Goal: Navigation & Orientation: Find specific page/section

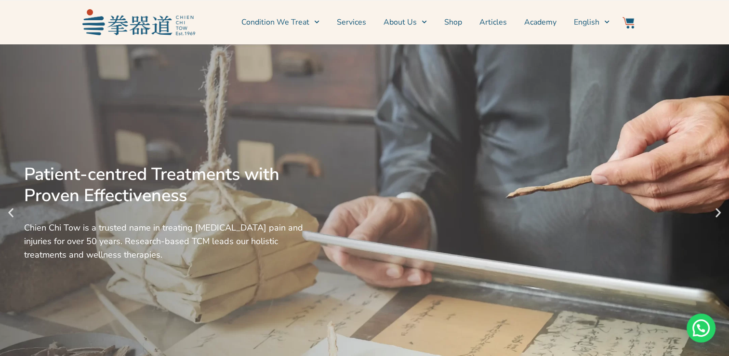
click at [455, 207] on div "Patient-centred Treatments with Proven Effectiveness Chien Chi Tow is a trusted…" at bounding box center [364, 212] width 729 height 337
click at [386, 230] on div "Patient-centred Treatments with Proven Effectiveness Chien Chi Tow is a trusted…" at bounding box center [364, 212] width 729 height 337
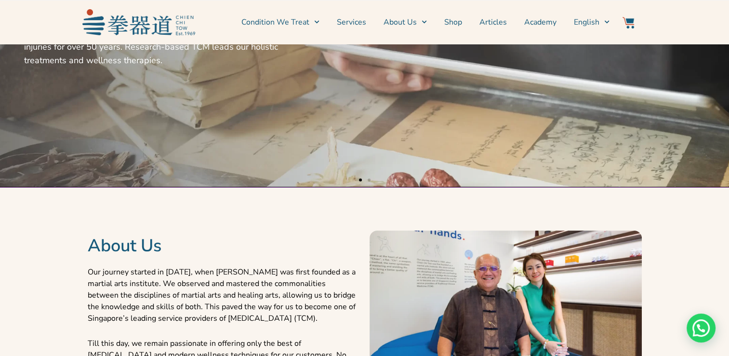
scroll to position [193, 0]
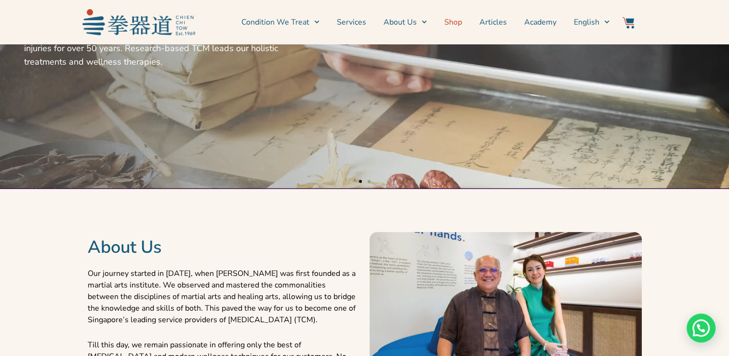
click at [454, 26] on link "Shop" at bounding box center [453, 22] width 18 height 24
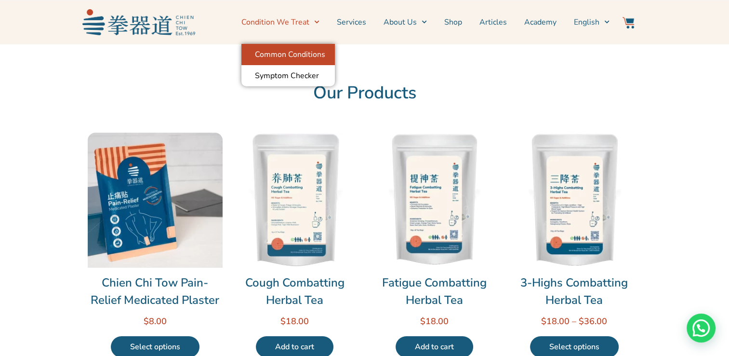
click at [321, 62] on link "Common Conditions" at bounding box center [289, 54] width 94 height 21
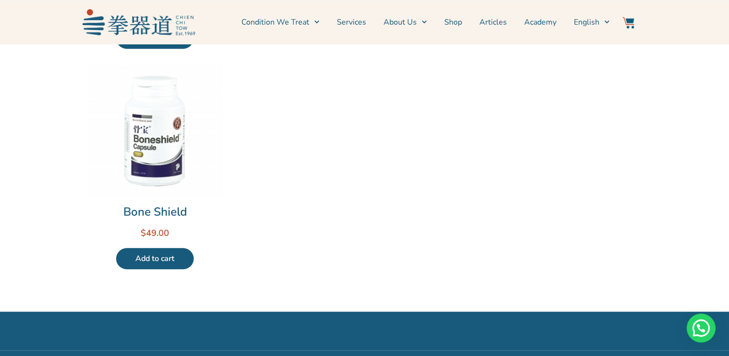
scroll to position [530, 0]
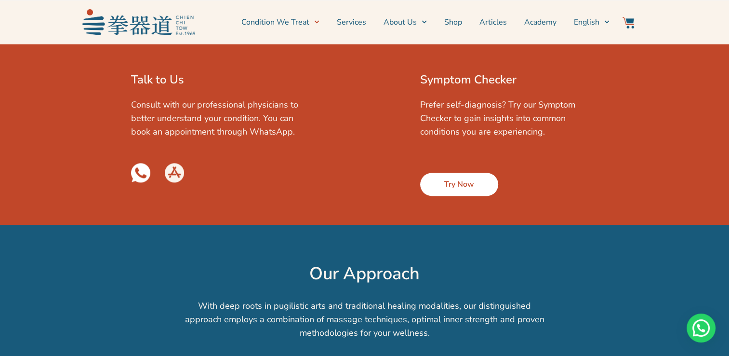
scroll to position [1494, 0]
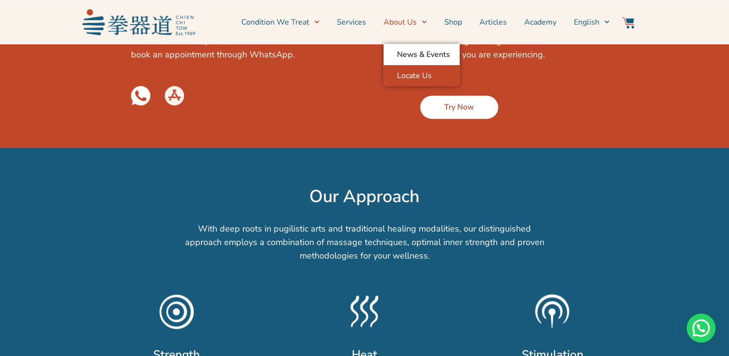
click at [424, 80] on link "Locate Us" at bounding box center [422, 75] width 76 height 21
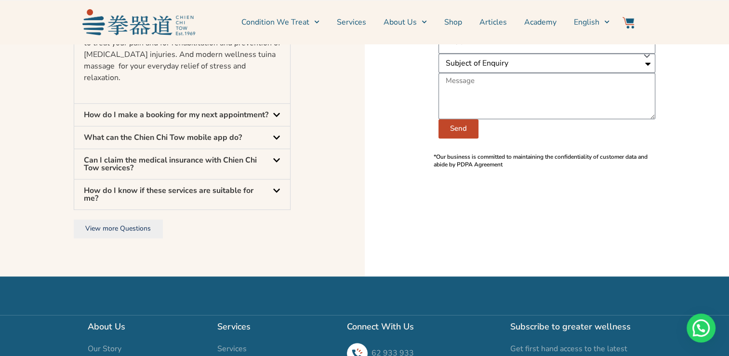
scroll to position [771, 0]
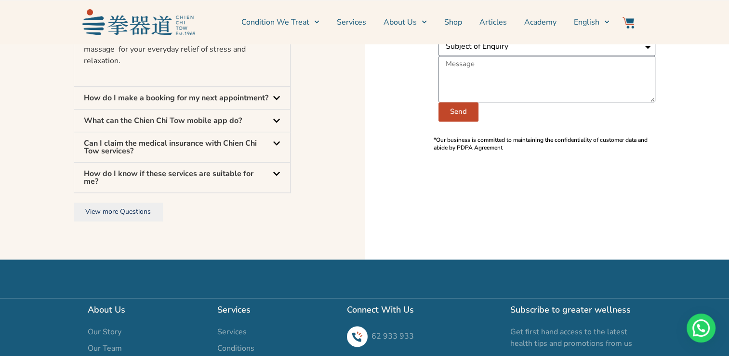
click at [278, 99] on icon at bounding box center [276, 97] width 7 height 4
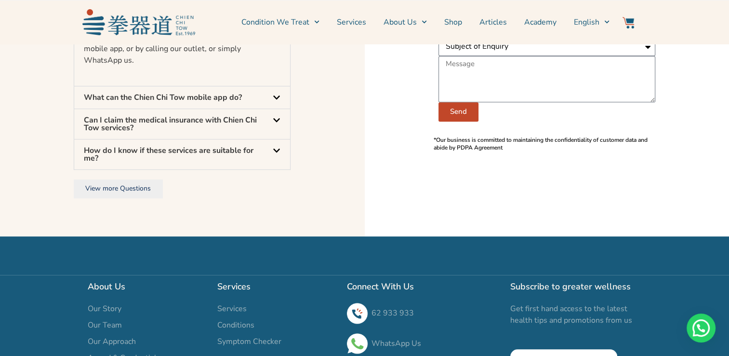
click at [276, 121] on icon at bounding box center [276, 120] width 7 height 4
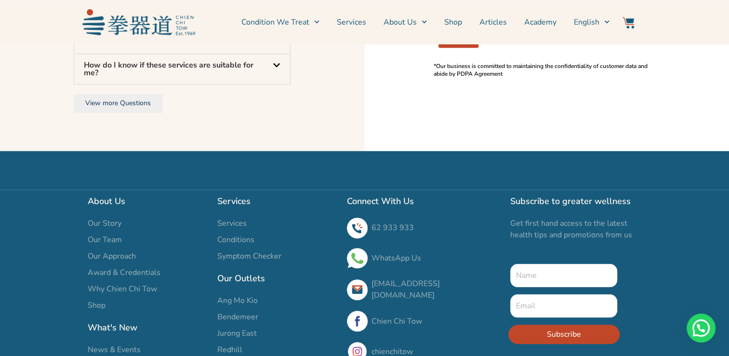
scroll to position [916, 0]
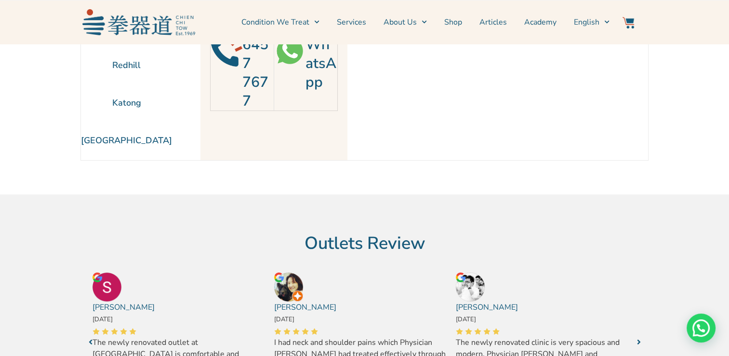
scroll to position [0, 0]
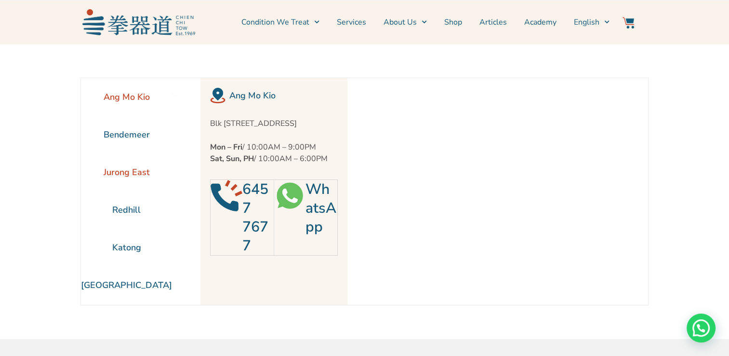
click at [141, 175] on li "Jurong East" at bounding box center [126, 172] width 91 height 38
click at [125, 288] on li "[GEOGRAPHIC_DATA]" at bounding box center [126, 285] width 91 height 38
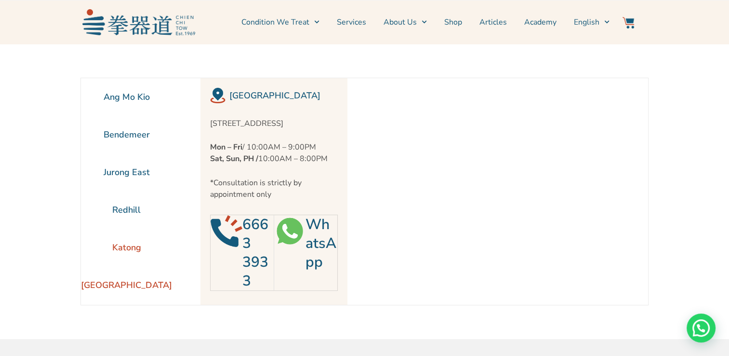
click at [127, 249] on li "Katong" at bounding box center [126, 248] width 91 height 38
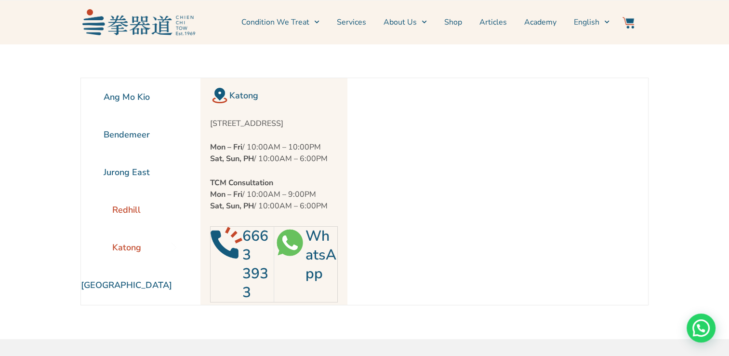
click at [133, 208] on li "Redhill" at bounding box center [126, 210] width 91 height 38
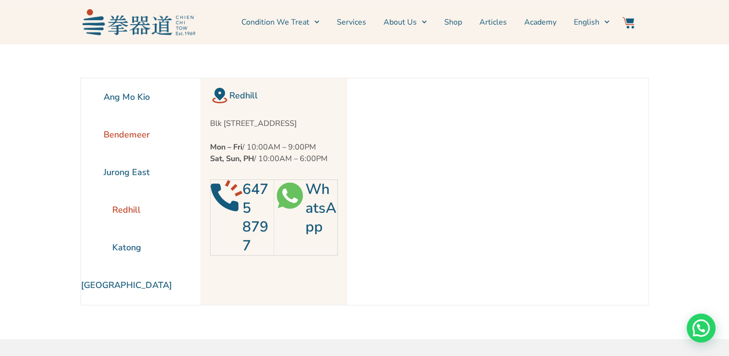
click at [134, 133] on li "Bendemeer" at bounding box center [126, 135] width 91 height 38
click at [127, 92] on li "Ang Mo Kio" at bounding box center [126, 97] width 91 height 38
